Goal: Check status: Check status

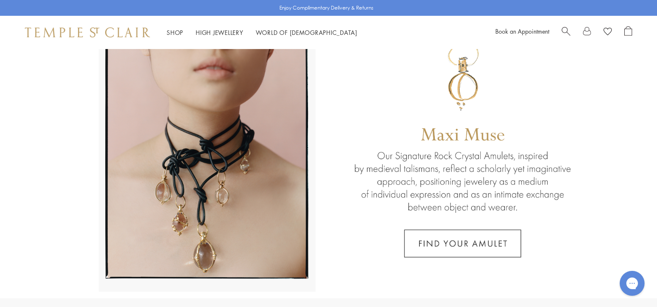
scroll to position [83, 0]
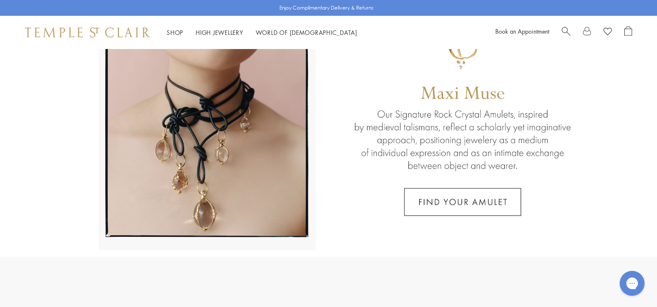
click at [457, 200] on link at bounding box center [328, 111] width 657 height 290
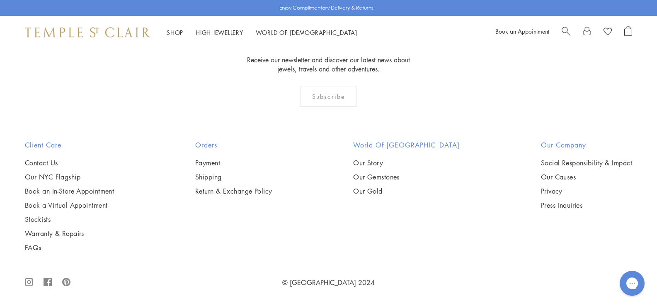
scroll to position [3194, 0]
click at [565, 32] on span "Search" at bounding box center [566, 30] width 9 height 9
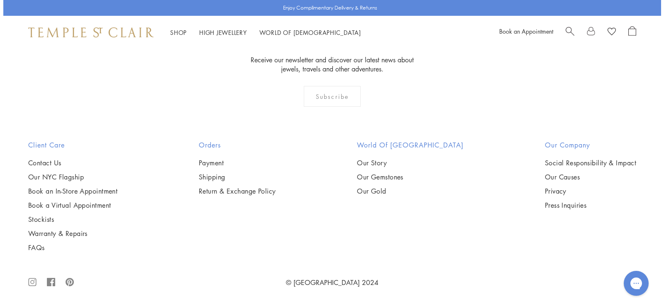
scroll to position [3218, 0]
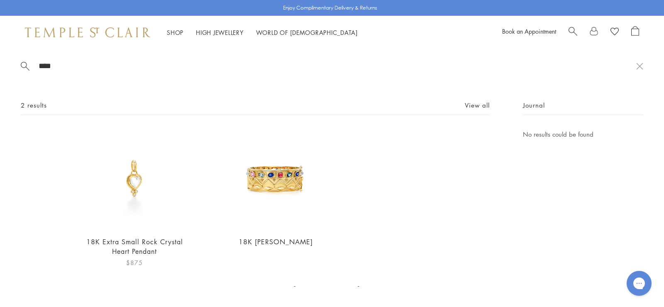
type input "****"
click at [133, 190] on img at bounding box center [135, 179] width 100 height 100
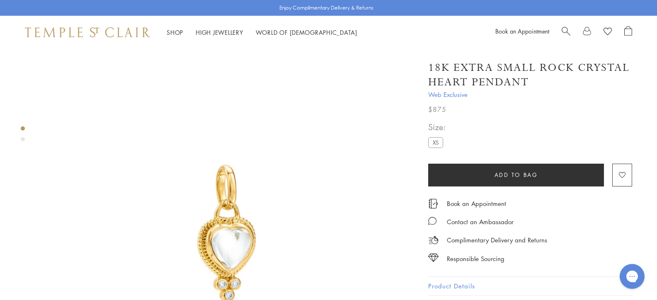
click at [22, 140] on div "Product gallery navigation" at bounding box center [23, 139] width 4 height 4
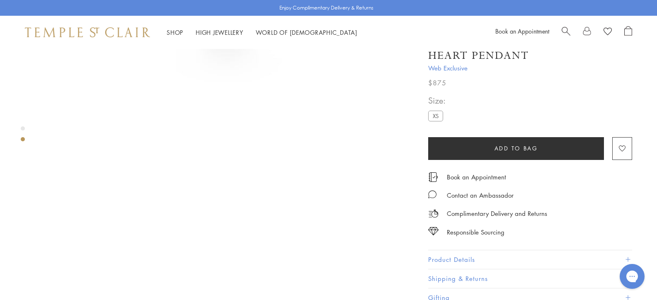
scroll to position [308, 0]
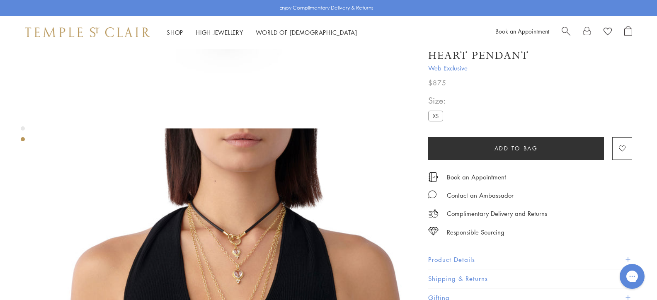
click at [22, 126] on div "Product gallery navigation" at bounding box center [23, 128] width 4 height 4
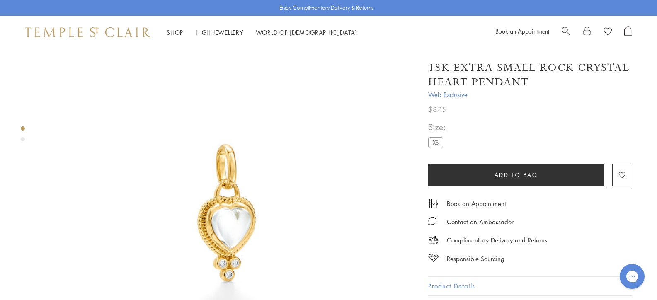
scroll to position [16, 0]
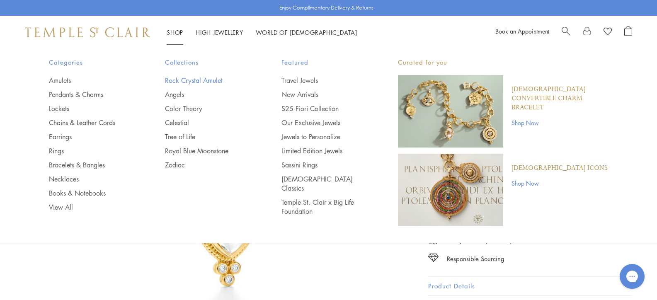
click at [204, 79] on link "Rock Crystal Amulet" at bounding box center [206, 80] width 83 height 9
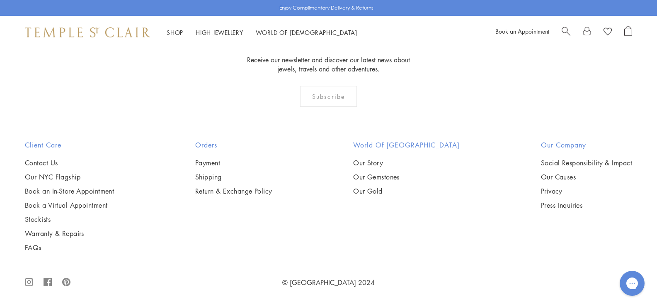
scroll to position [2323, 0]
click at [563, 27] on span "Search" at bounding box center [566, 30] width 9 height 9
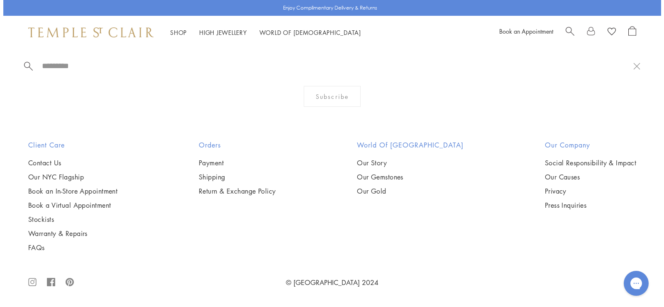
scroll to position [2339, 0]
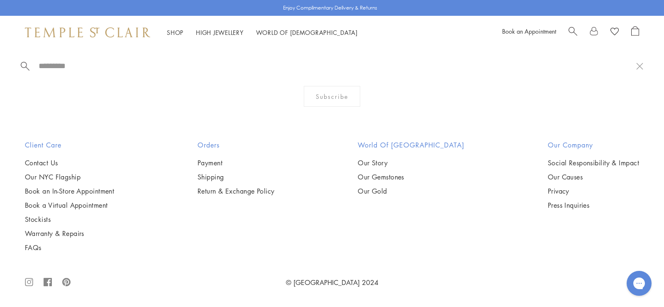
click at [53, 65] on input "search" at bounding box center [337, 66] width 598 height 10
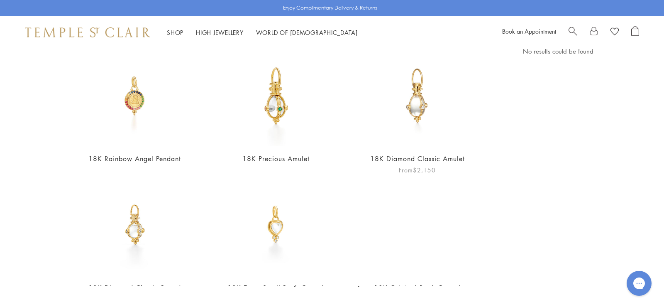
scroll to position [124, 0]
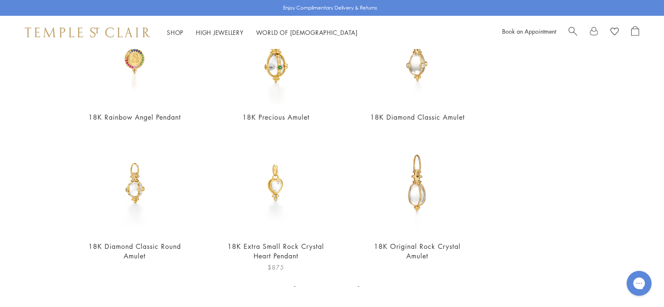
type input "**"
click at [278, 190] on img at bounding box center [276, 183] width 100 height 100
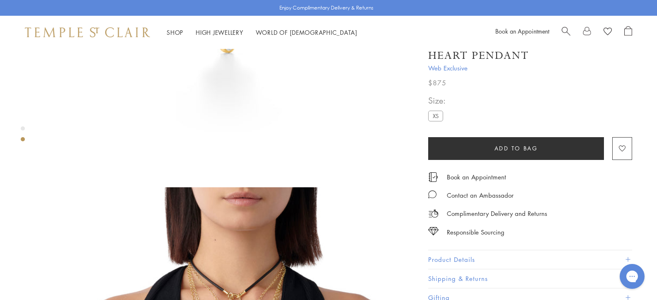
scroll to position [290, 0]
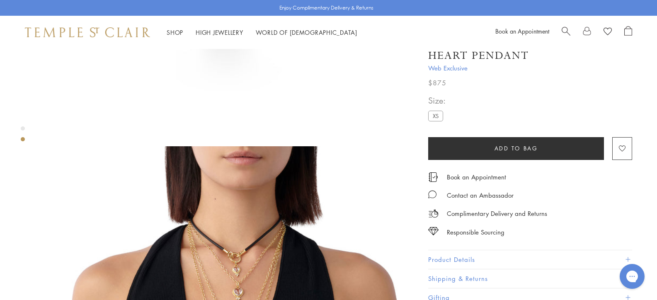
click at [428, 259] on button "Product Details" at bounding box center [530, 260] width 204 height 19
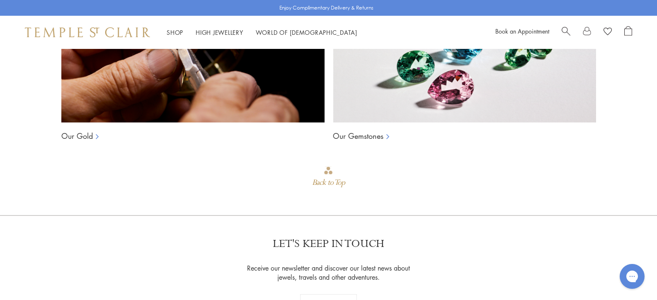
scroll to position [1161, 0]
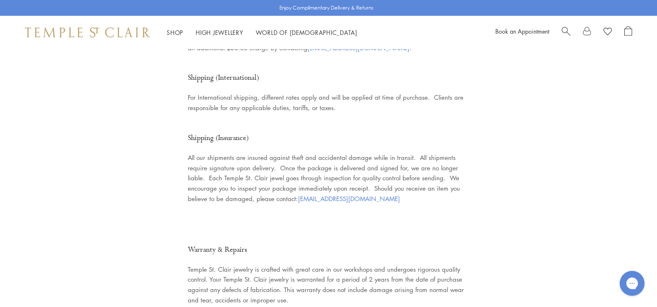
scroll to position [1272, 0]
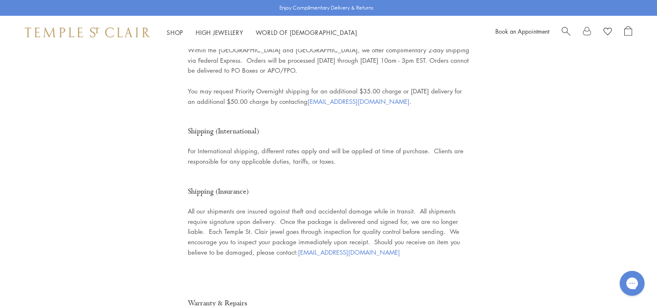
click at [589, 32] on link at bounding box center [587, 32] width 8 height 12
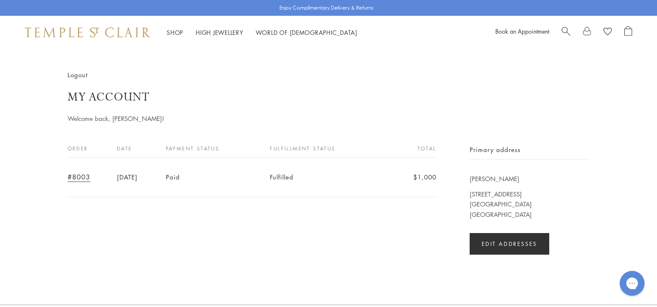
click at [85, 177] on link "#8003" at bounding box center [79, 176] width 23 height 9
click at [85, 176] on link "#8003" at bounding box center [79, 176] width 23 height 9
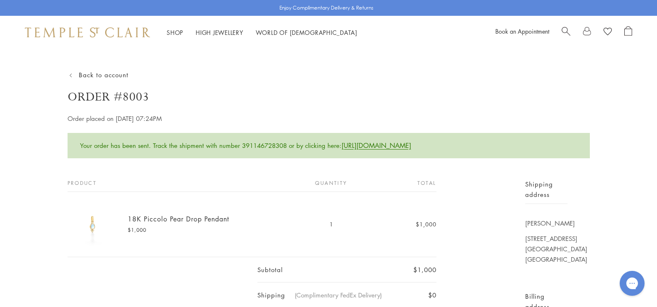
click at [237, 82] on header "Back to account Order #8003 Order placed on July 16, 2025 at 07:24PM Your order…" at bounding box center [329, 114] width 523 height 88
